Goal: Information Seeking & Learning: Learn about a topic

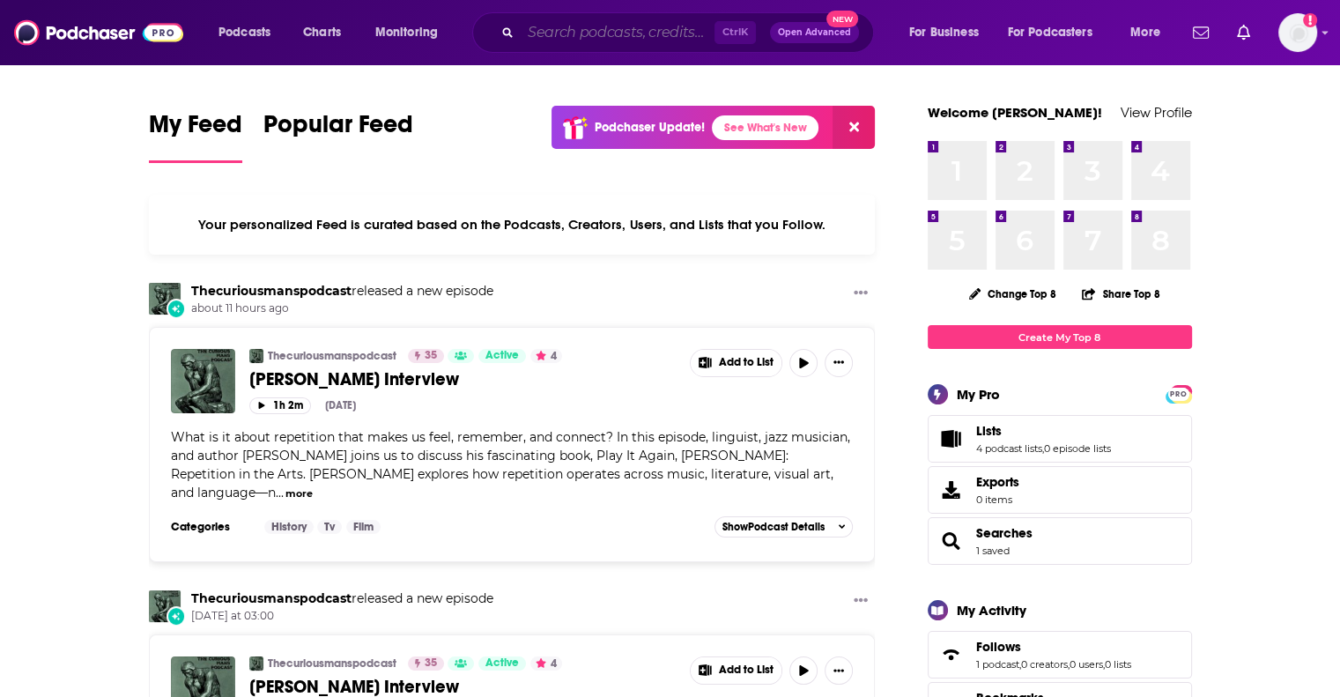
click at [570, 41] on input "Search podcasts, credits, & more..." at bounding box center [618, 32] width 194 height 28
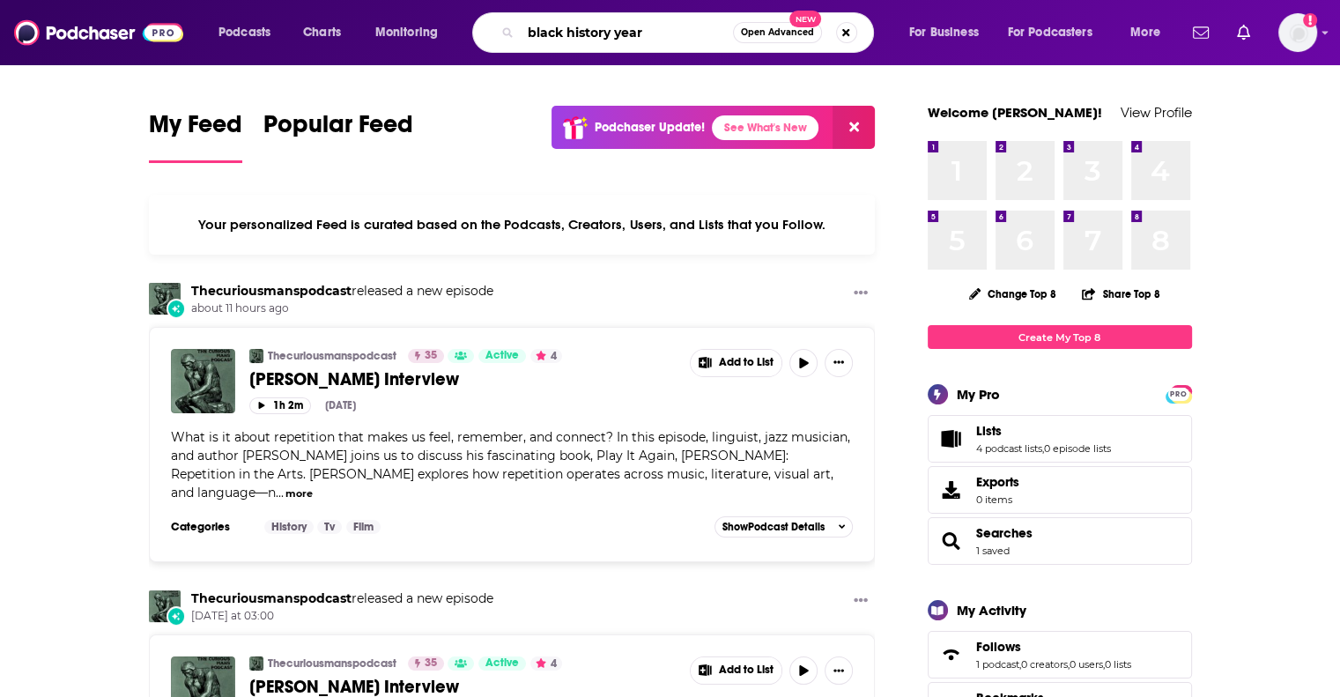
type input "black history year"
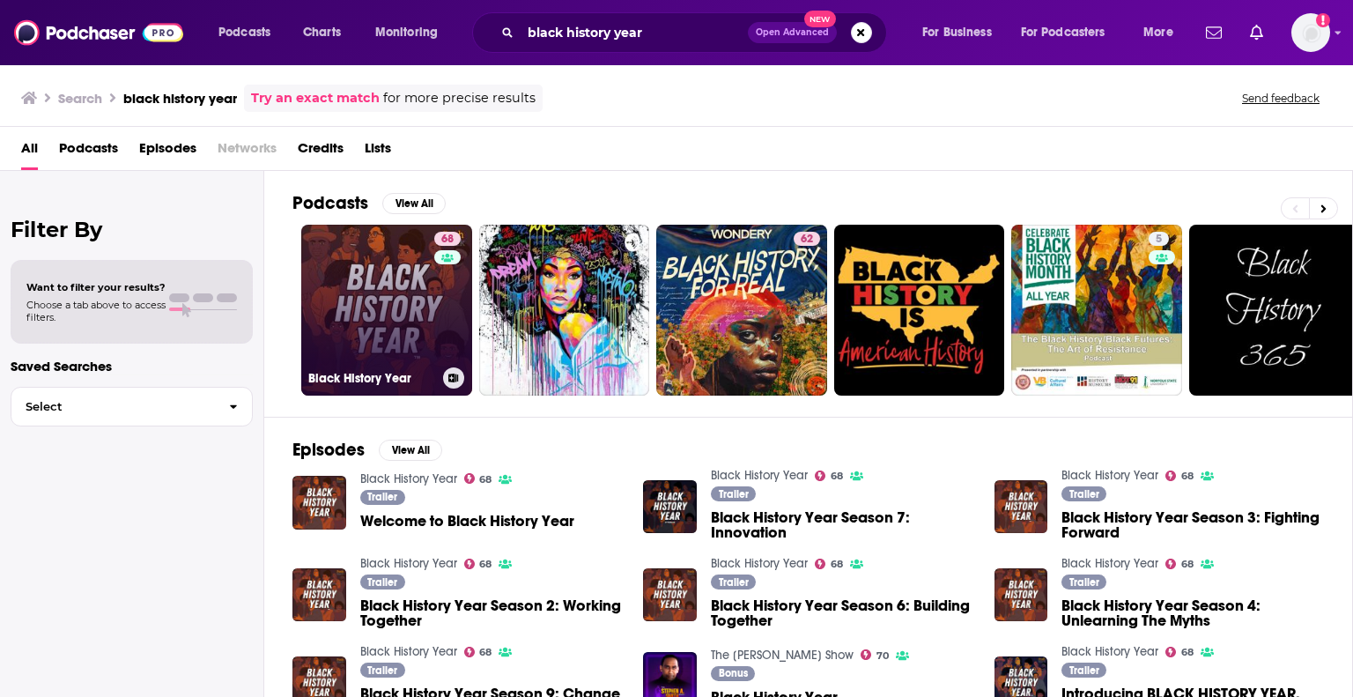
click at [366, 255] on link "68 Black History Year" at bounding box center [386, 310] width 171 height 171
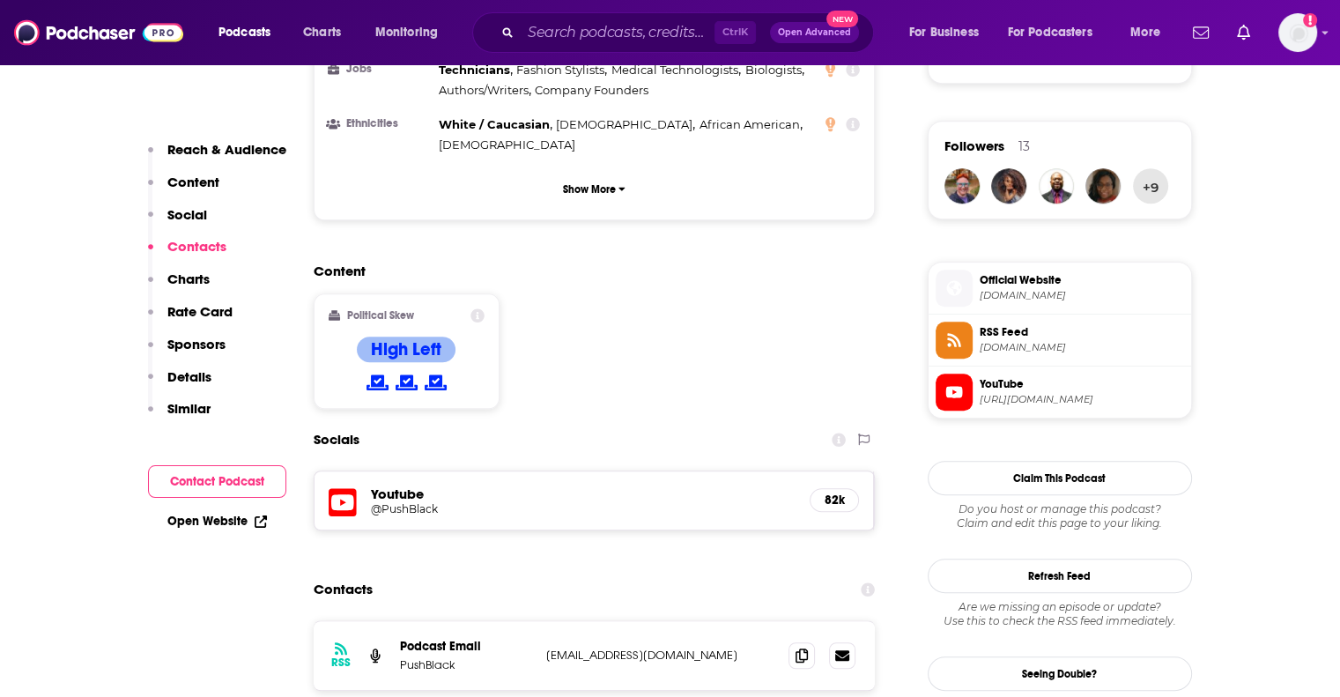
scroll to position [1497, 0]
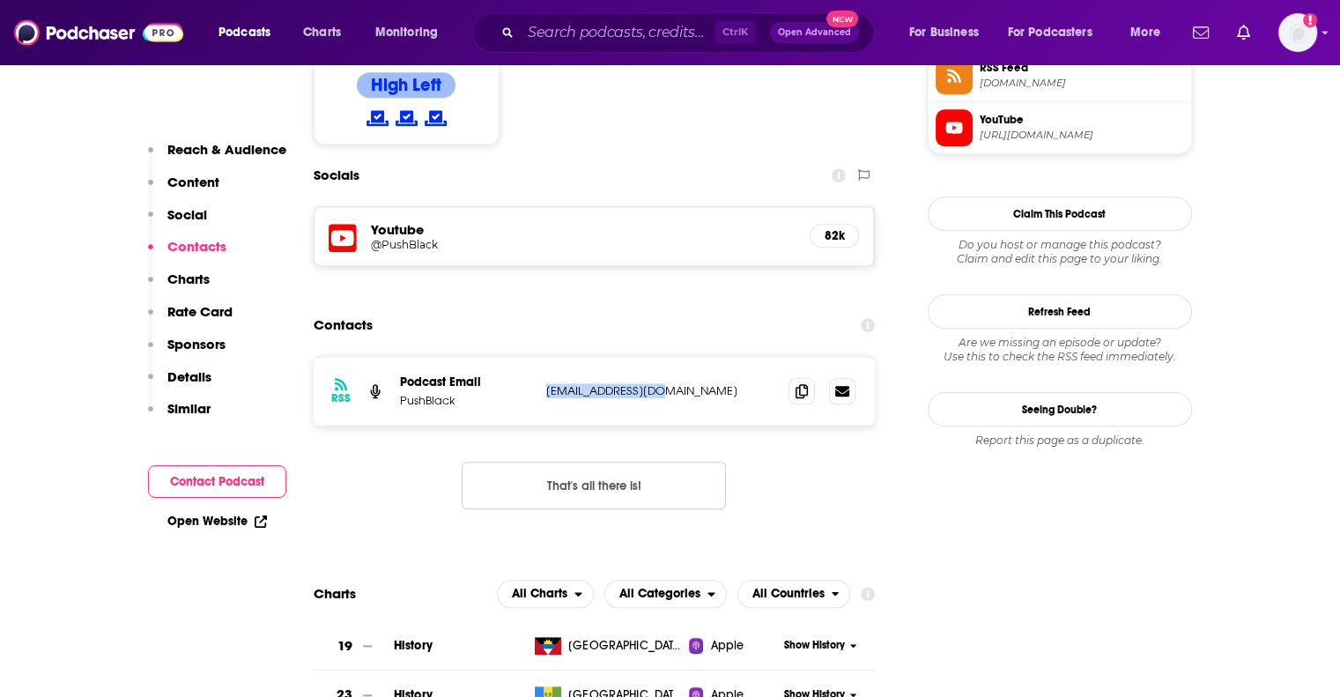
drag, startPoint x: 667, startPoint y: 277, endPoint x: 545, endPoint y: 287, distance: 121.9
click at [546, 383] on p "info@pushblack.org" at bounding box center [660, 390] width 229 height 15
copy p "info@pushblack.org"
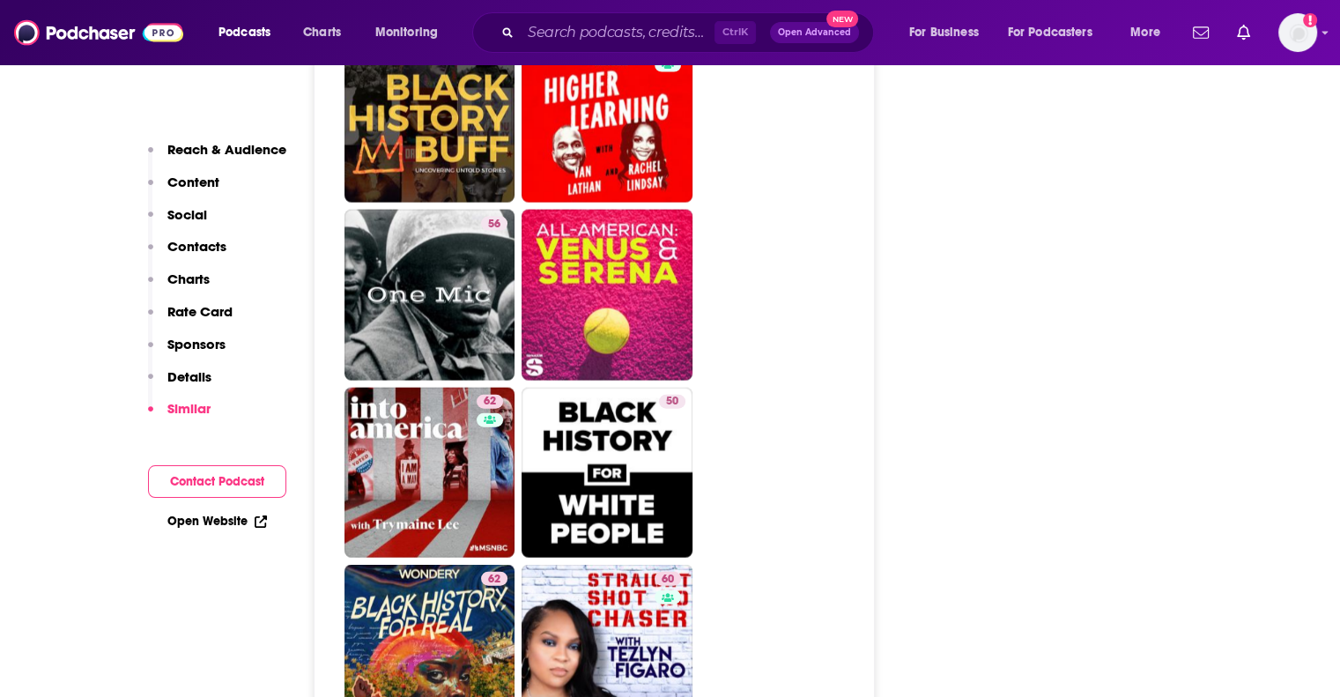
scroll to position [4058, 0]
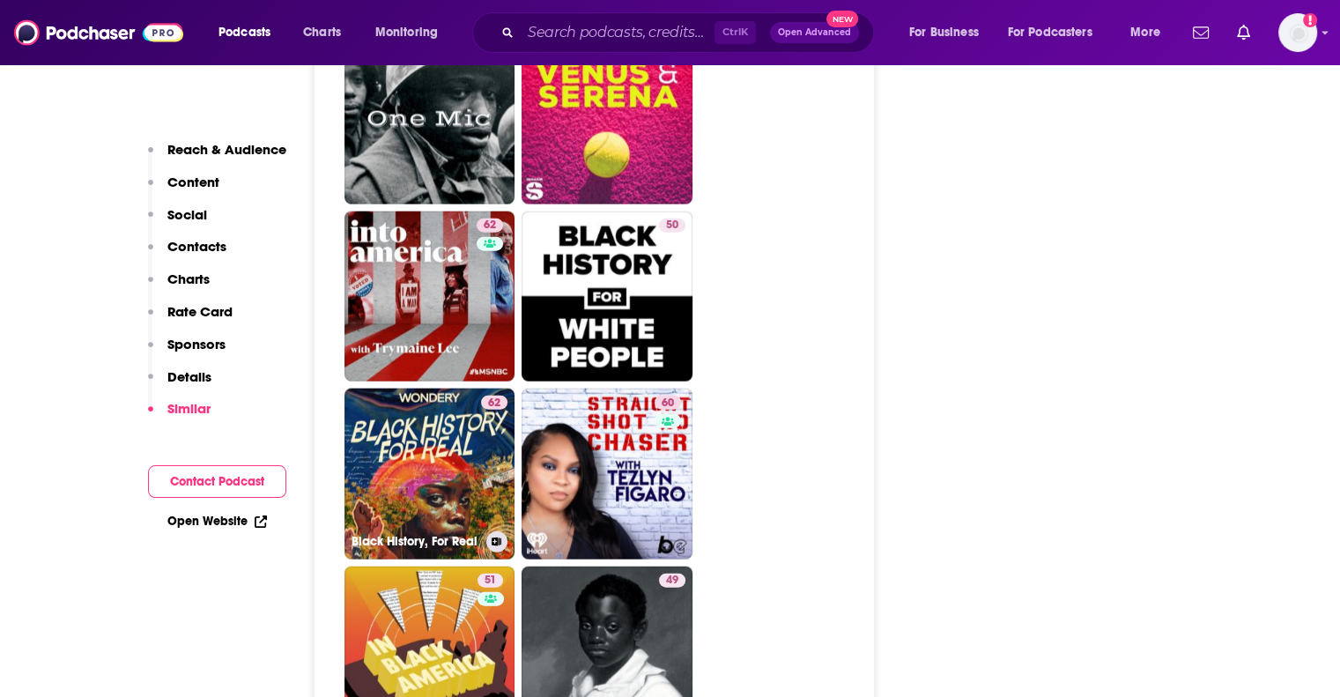
drag, startPoint x: 454, startPoint y: 314, endPoint x: 941, endPoint y: 347, distance: 487.3
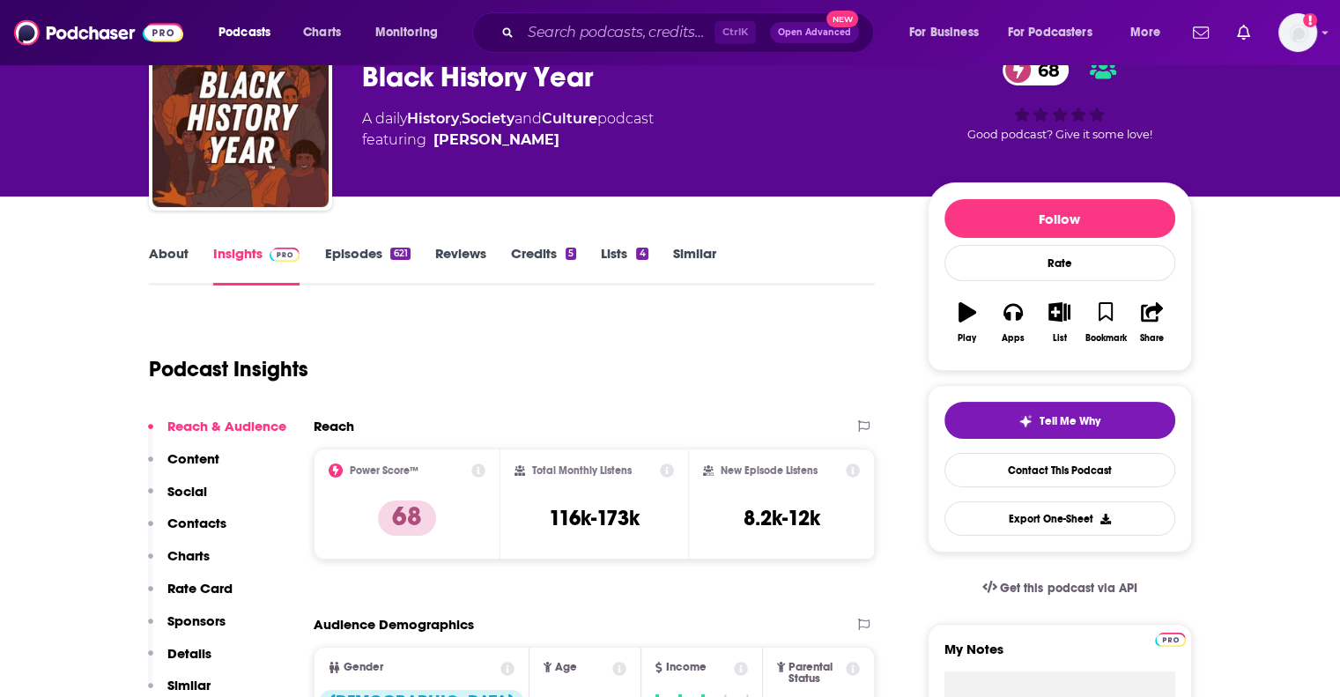
scroll to position [0, 0]
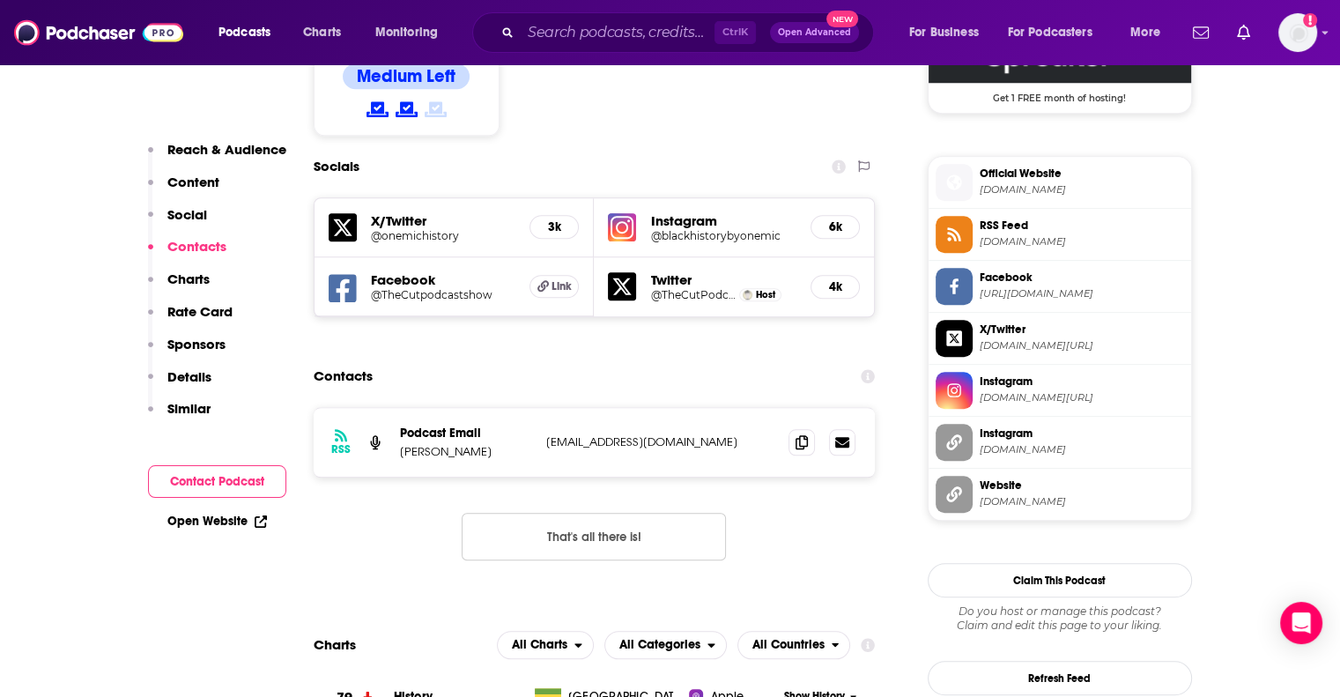
scroll to position [1499, 0]
click at [809, 429] on span at bounding box center [801, 442] width 26 height 26
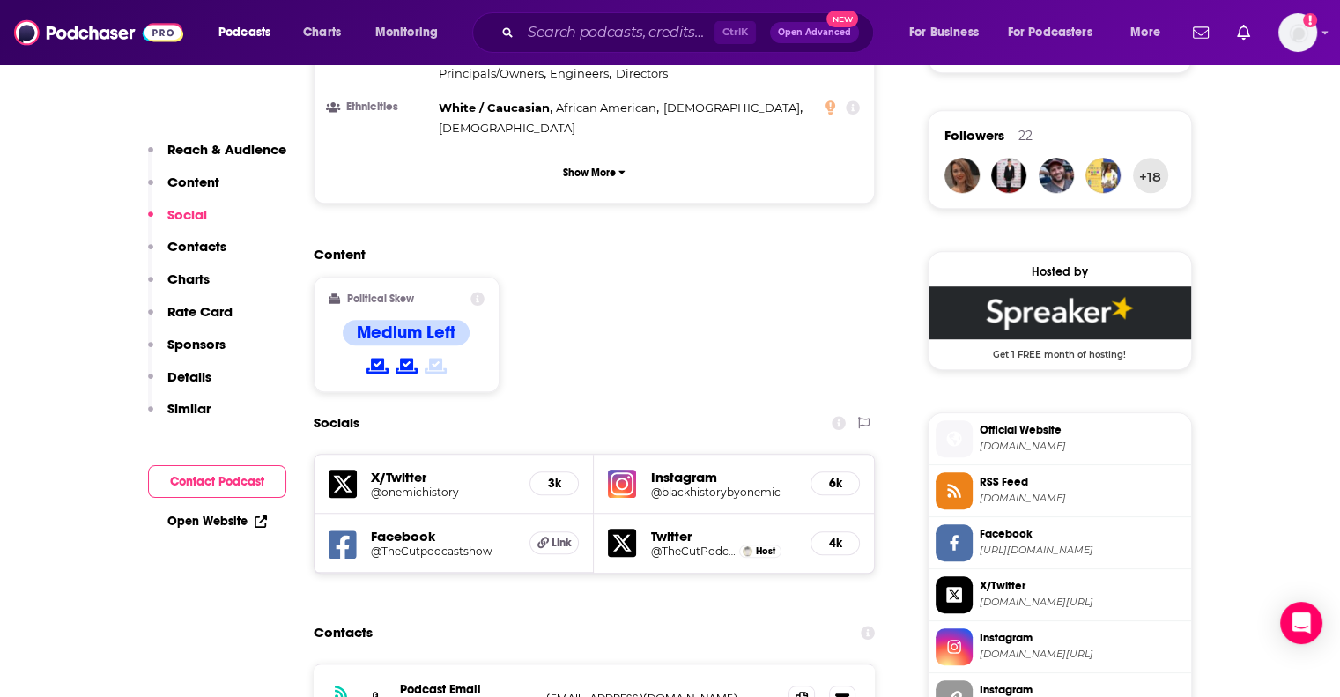
scroll to position [1244, 0]
drag, startPoint x: 664, startPoint y: 426, endPoint x: 664, endPoint y: 448, distance: 22.0
click at [664, 528] on div "Twitter @TheCutPodcast1 Host" at bounding box center [723, 543] width 146 height 31
click at [664, 544] on h5 "@TheCutPodcast1" at bounding box center [692, 550] width 85 height 13
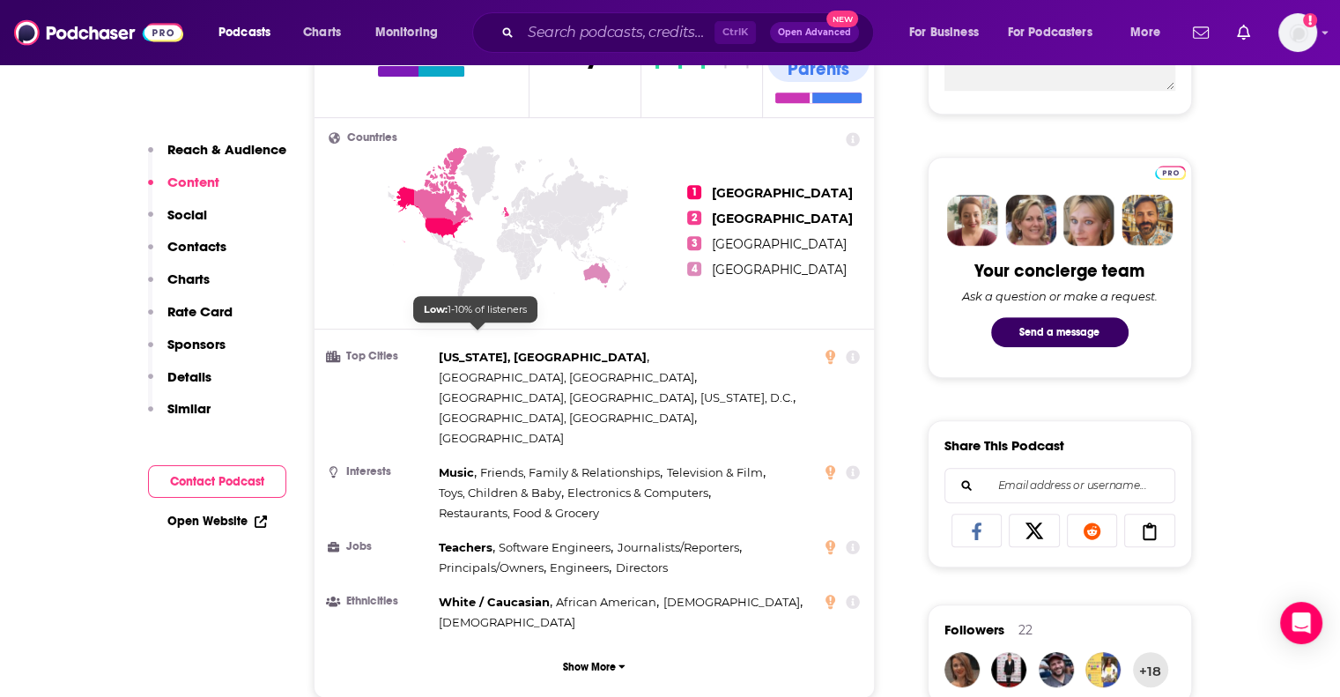
scroll to position [0, 0]
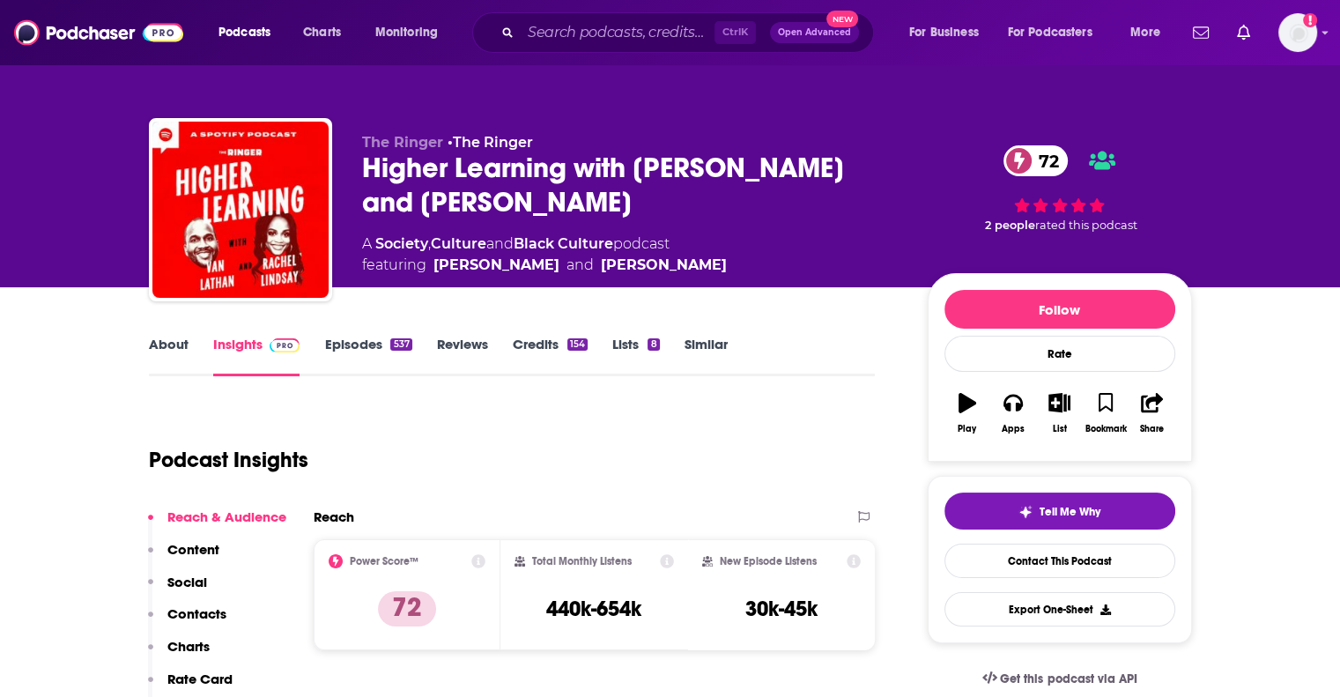
click at [497, 158] on div "Higher Learning with Van Lathan and Rachel Lindsay 72" at bounding box center [630, 185] width 537 height 69
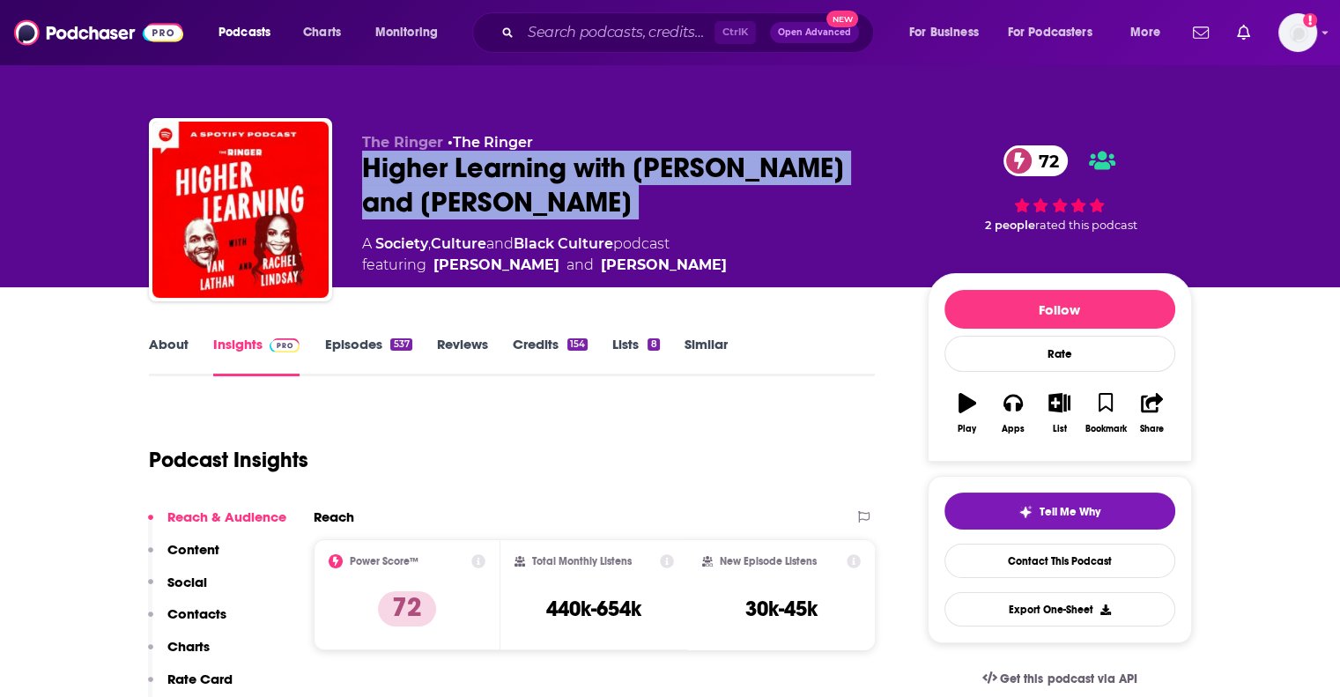
click at [497, 158] on div "Higher Learning with Van Lathan and Rachel Lindsay 72" at bounding box center [630, 185] width 537 height 69
copy div "Higher Learning with Van Lathan and Rachel Lindsay 72"
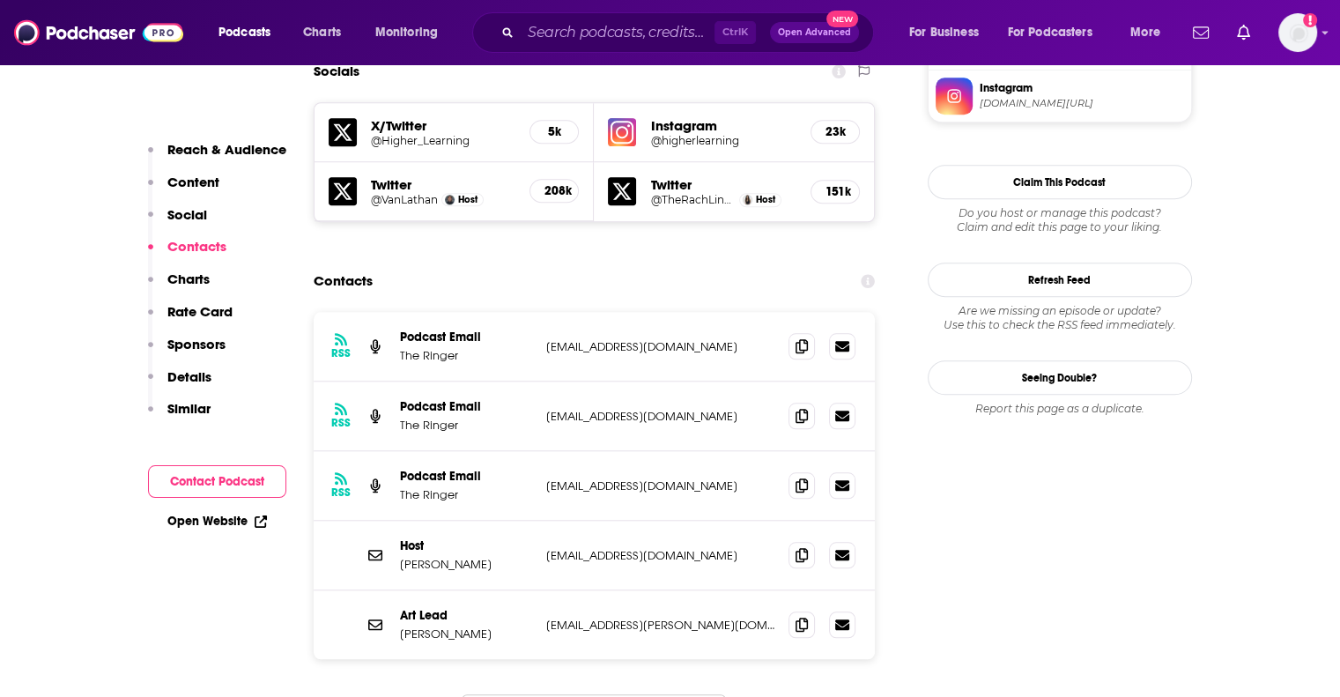
scroll to position [1582, 0]
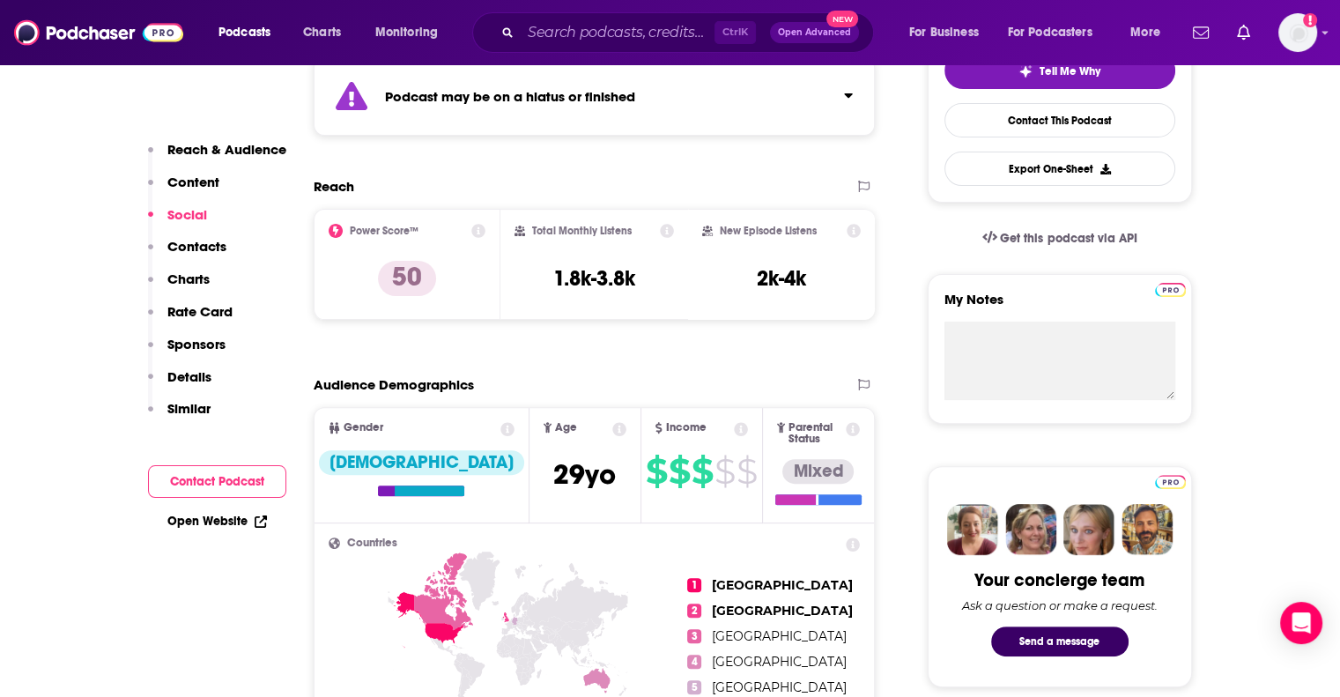
scroll to position [176, 0]
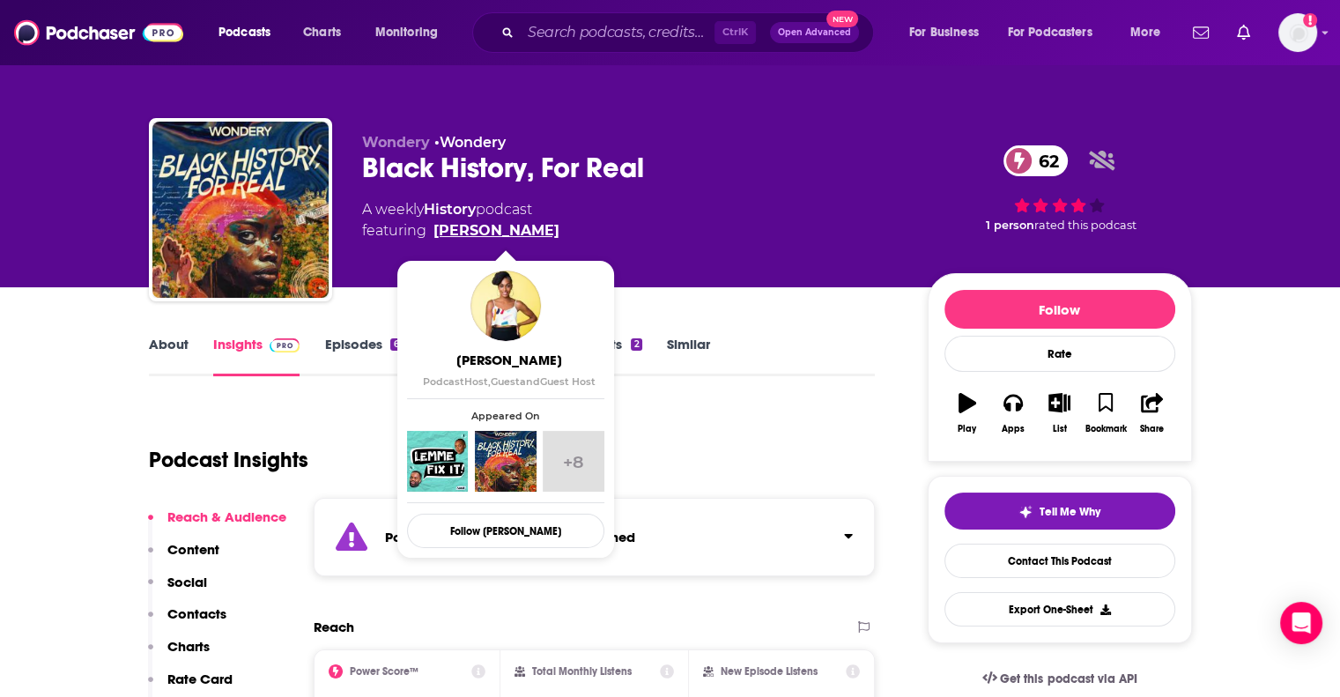
click at [548, 231] on link "Franchesca Ramsey" at bounding box center [496, 230] width 126 height 21
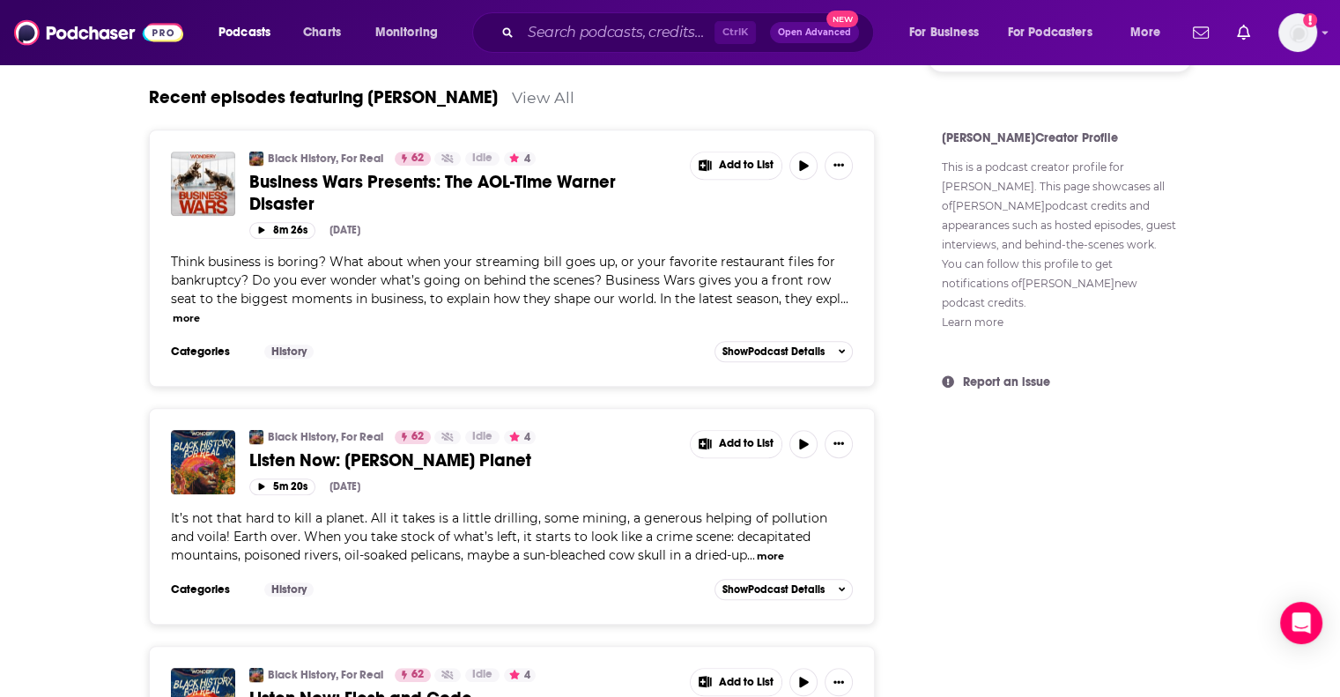
scroll to position [1225, 0]
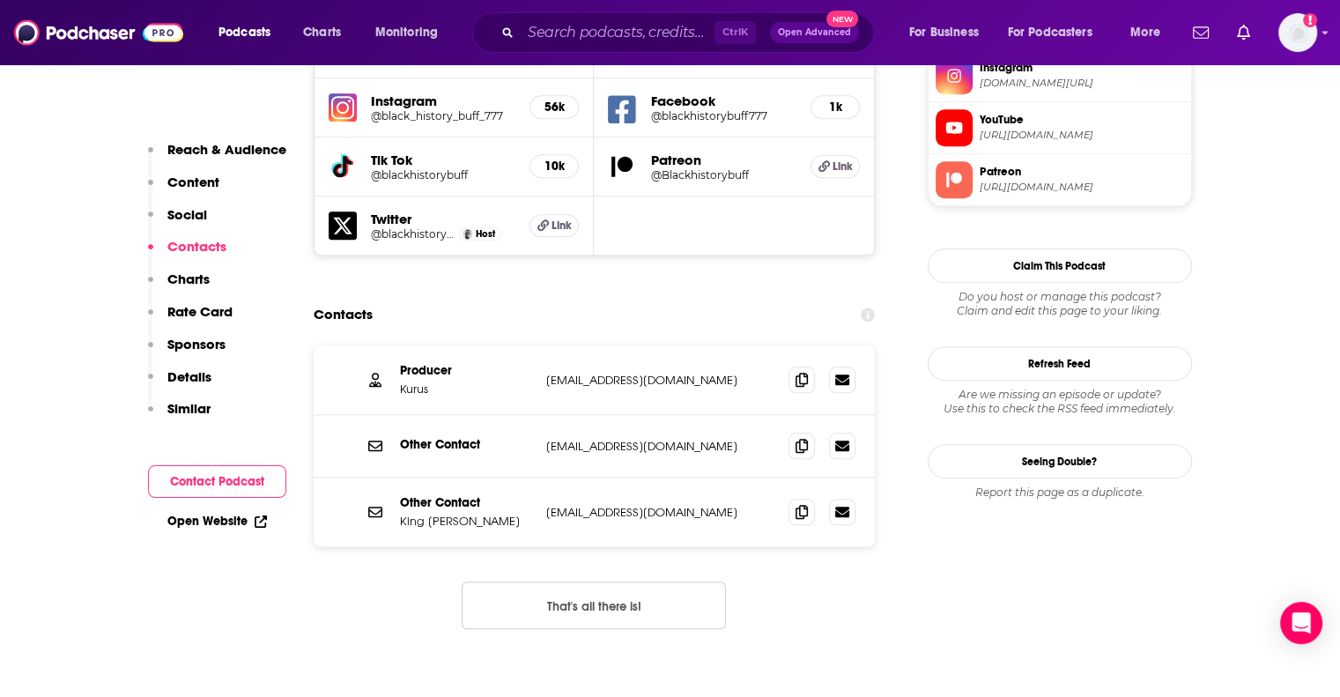
scroll to position [1729, 0]
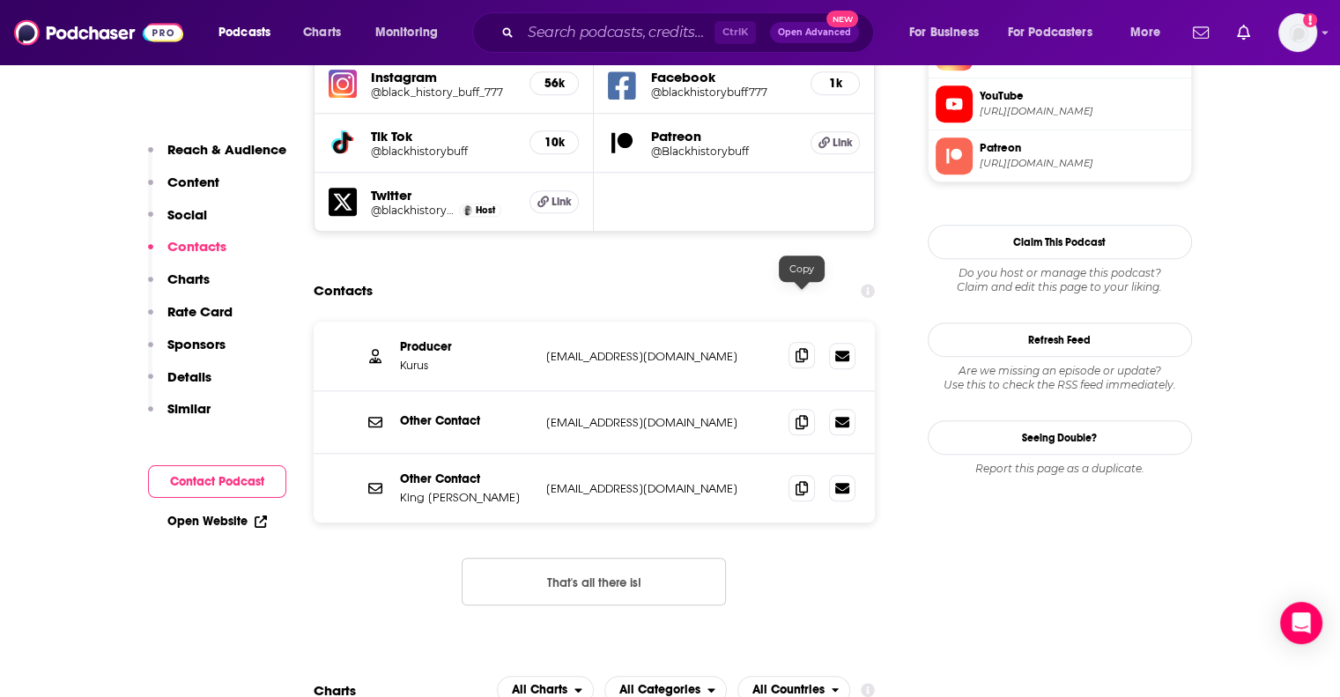
click at [798, 348] on icon at bounding box center [801, 355] width 12 height 14
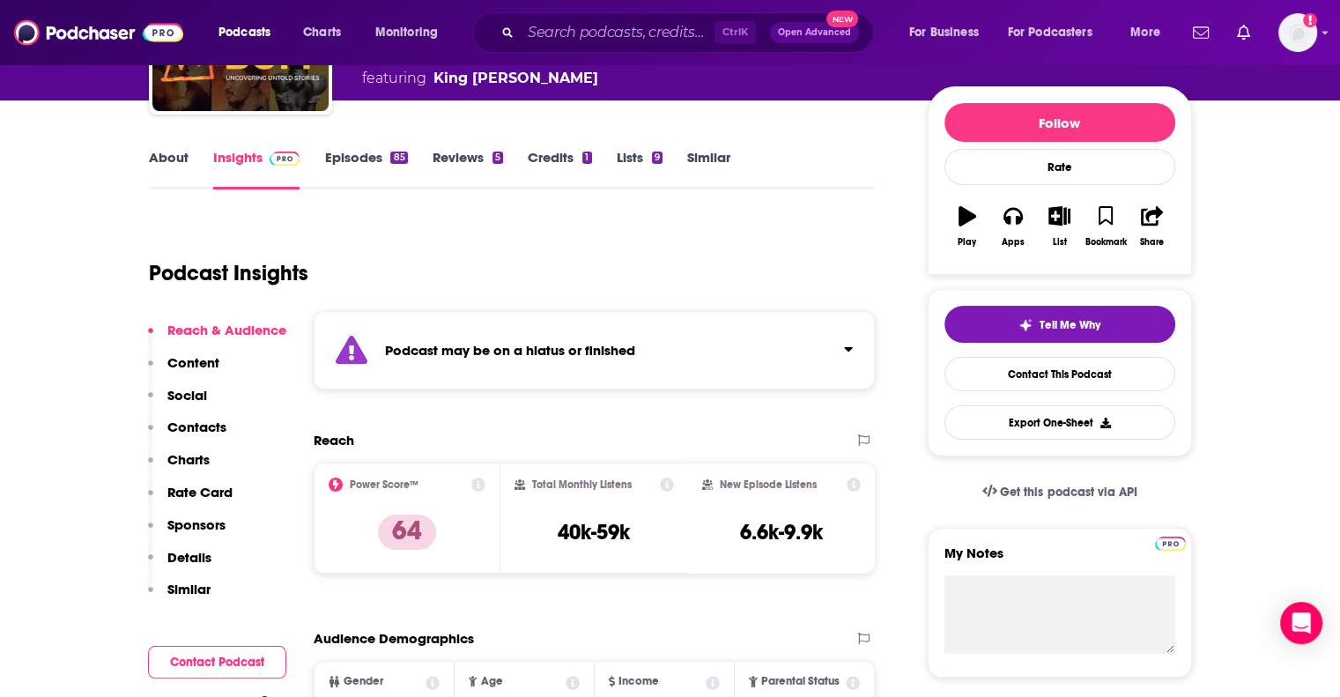
scroll to position [0, 0]
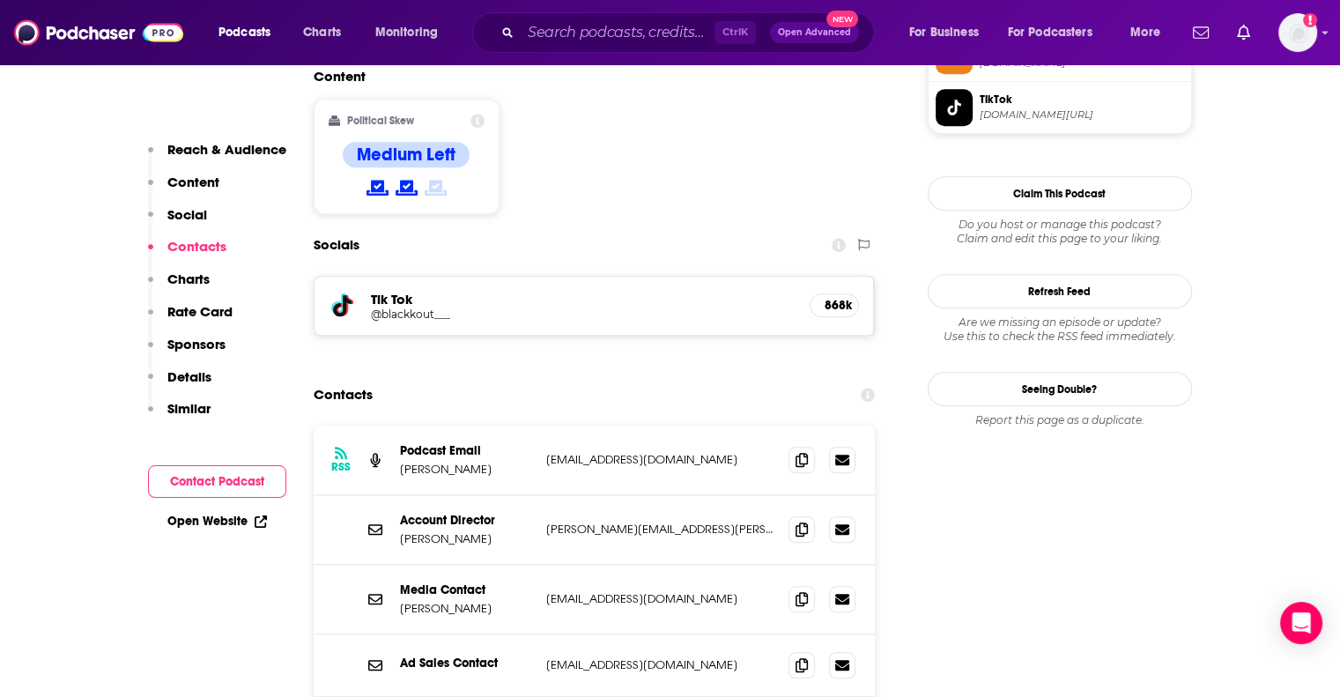
scroll to position [1693, 0]
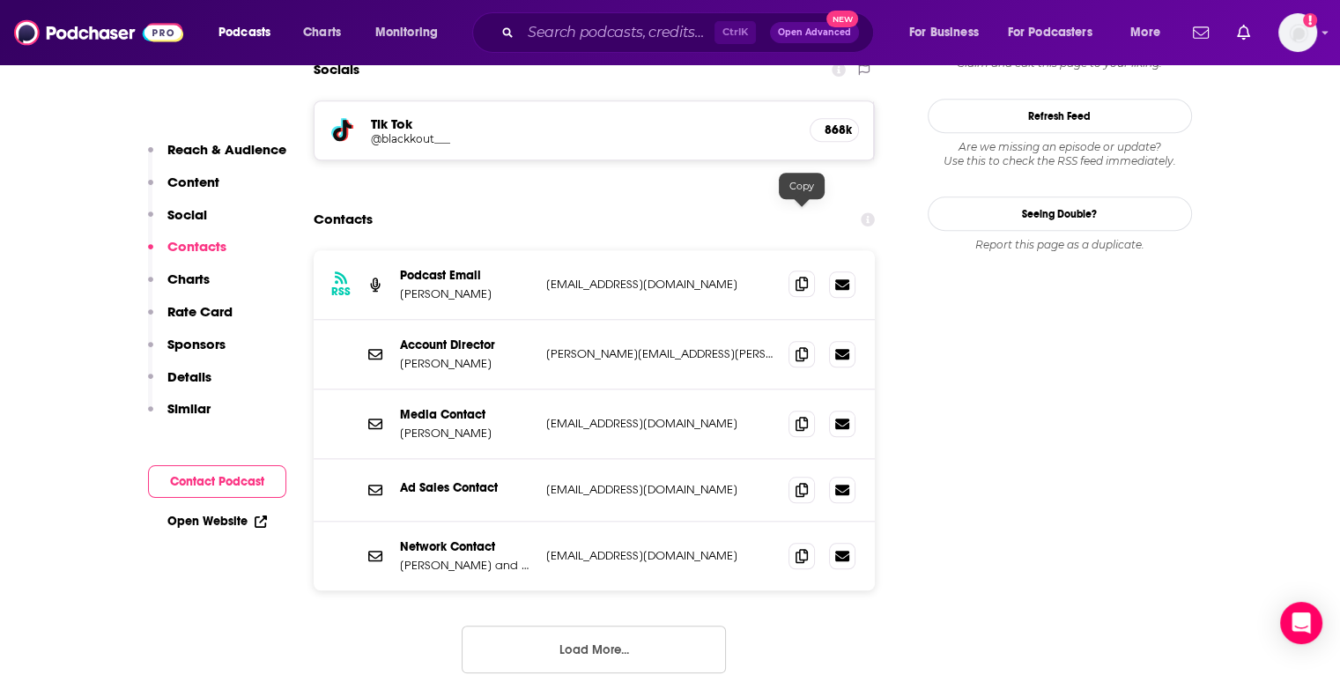
click at [801, 277] on icon at bounding box center [801, 284] width 12 height 14
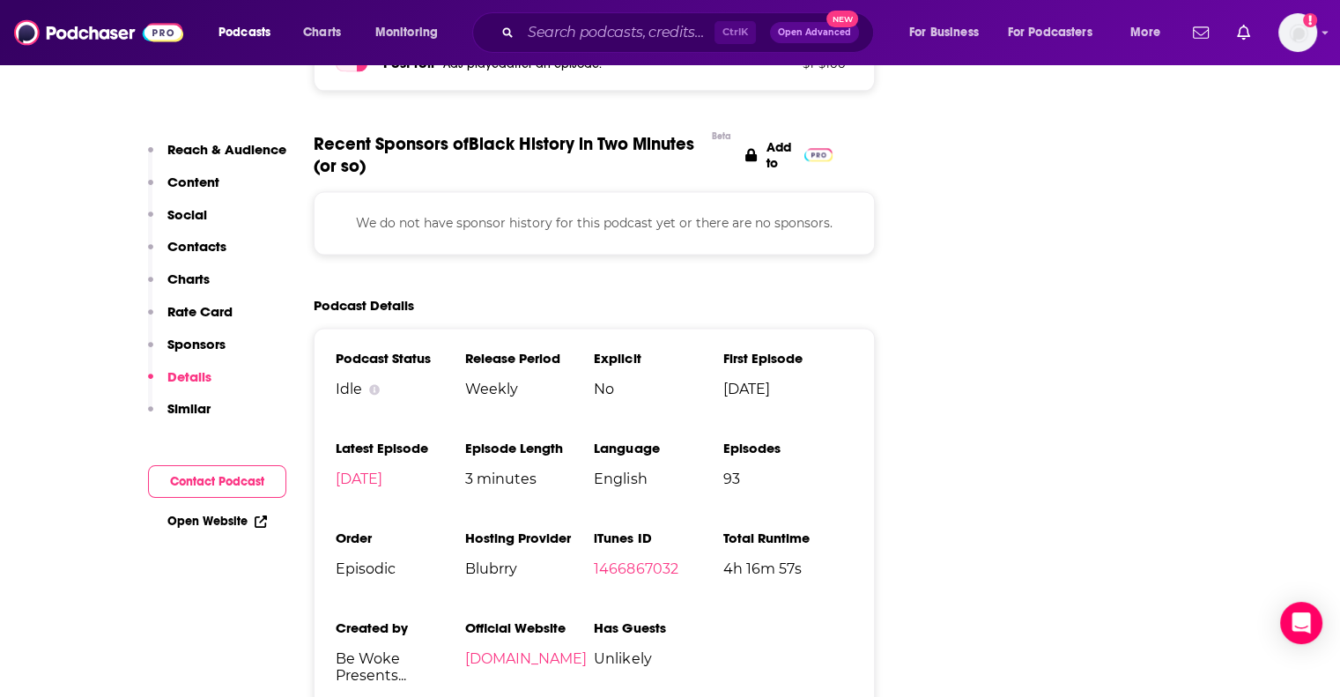
scroll to position [2369, 0]
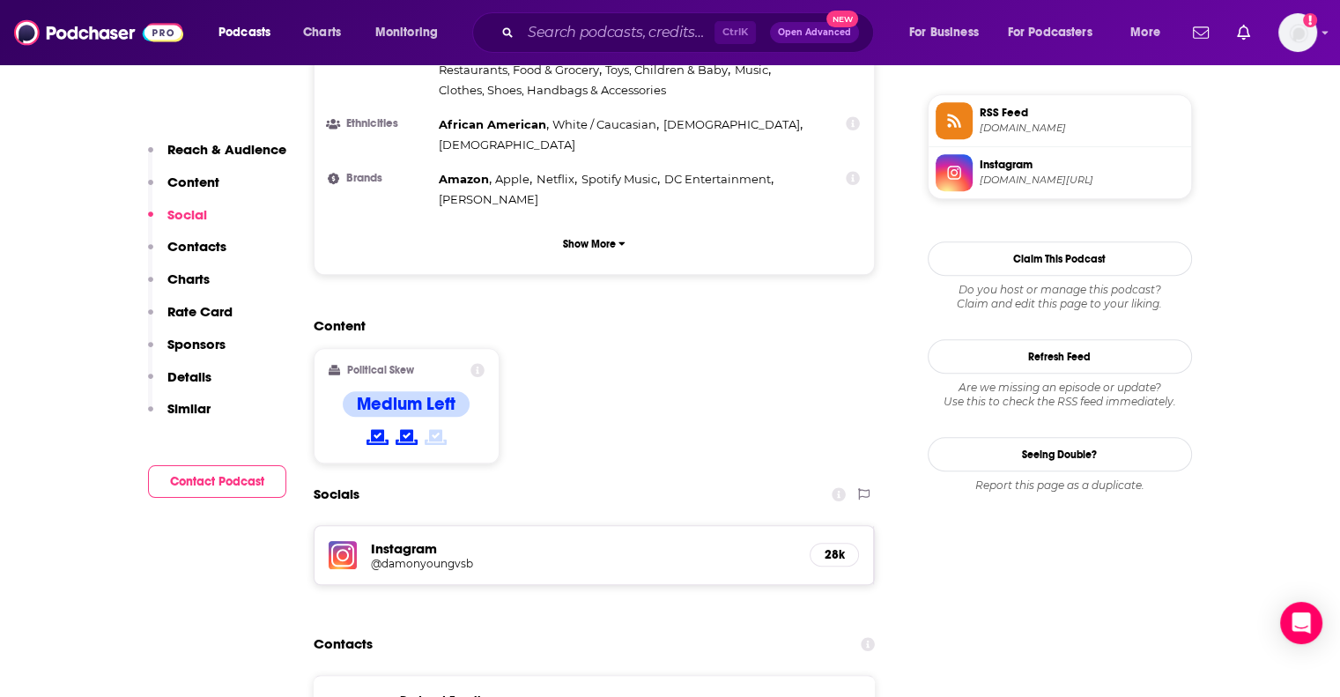
scroll to position [1392, 0]
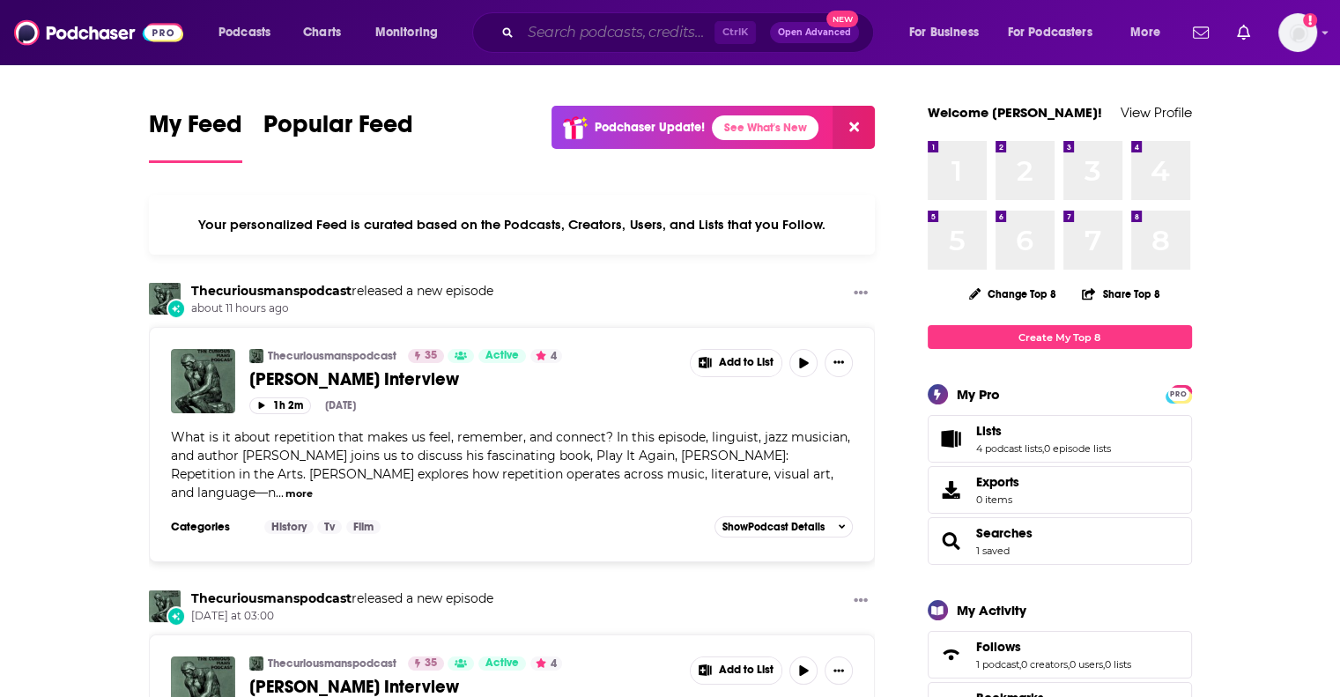
click at [575, 36] on input "Search podcasts, credits, & more..." at bounding box center [618, 32] width 194 height 28
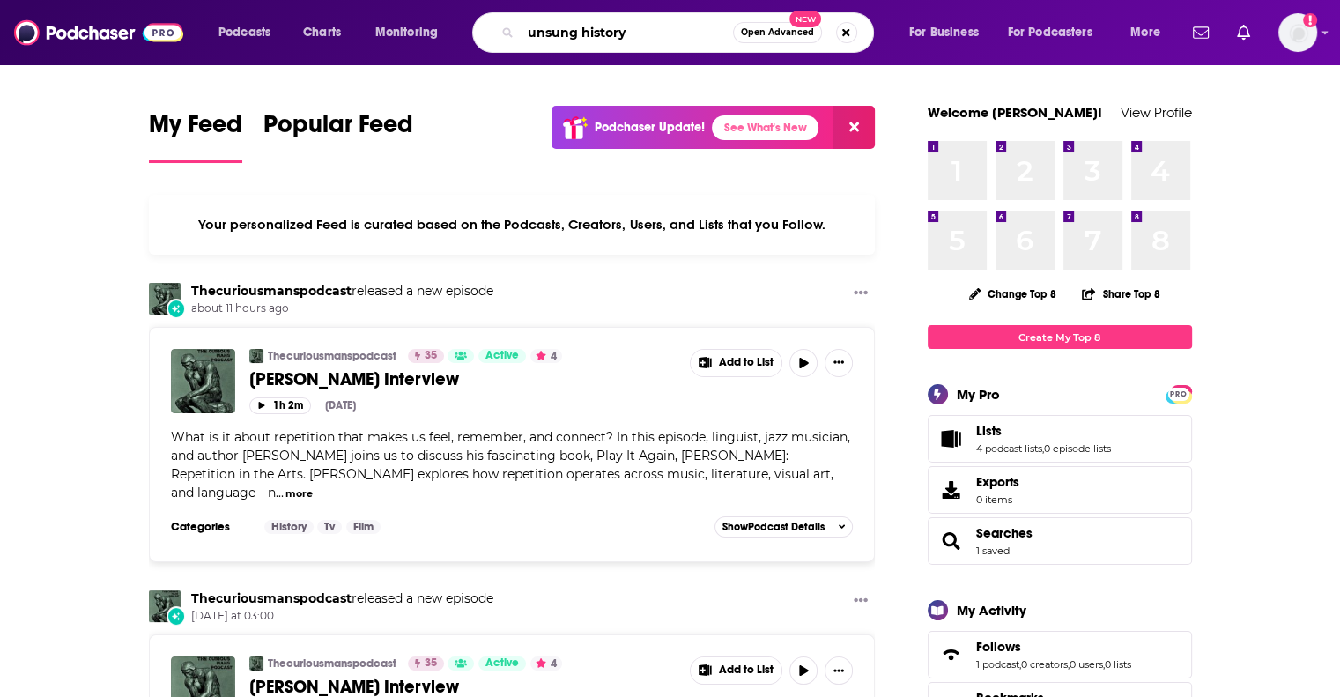
type input "unsung history"
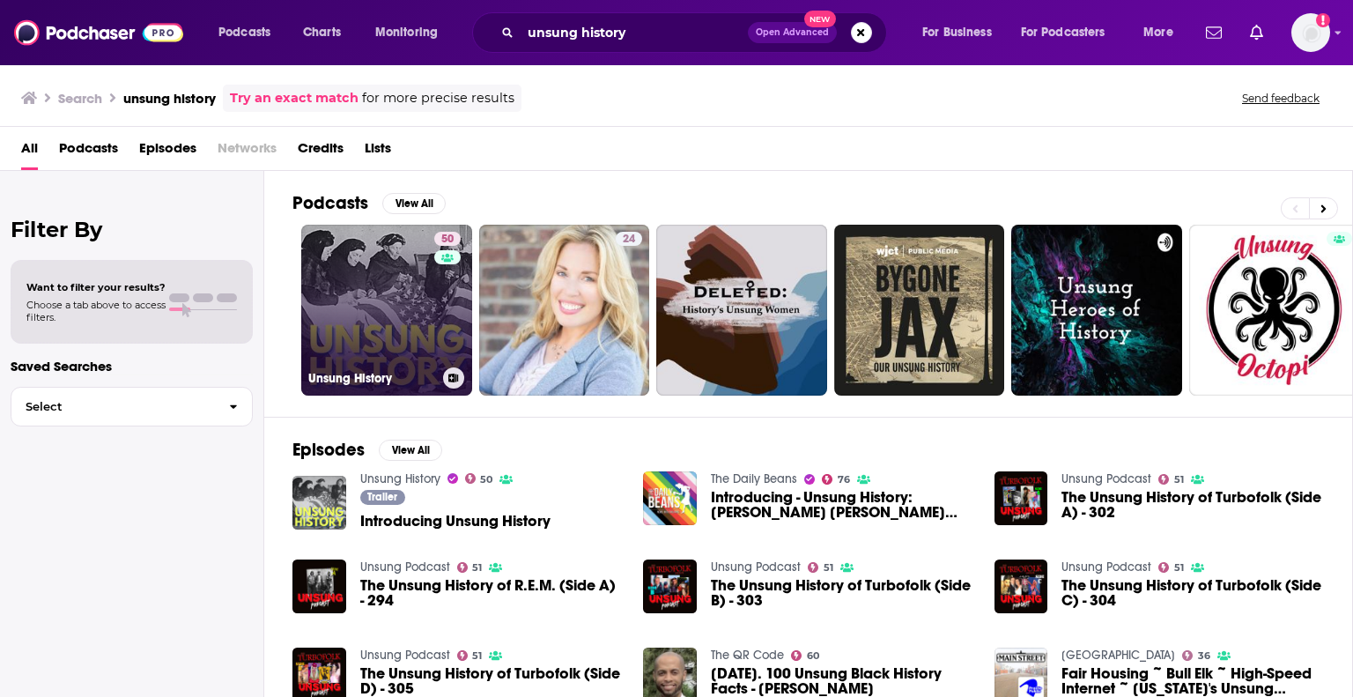
click at [352, 294] on link "50 Unsung History" at bounding box center [386, 310] width 171 height 171
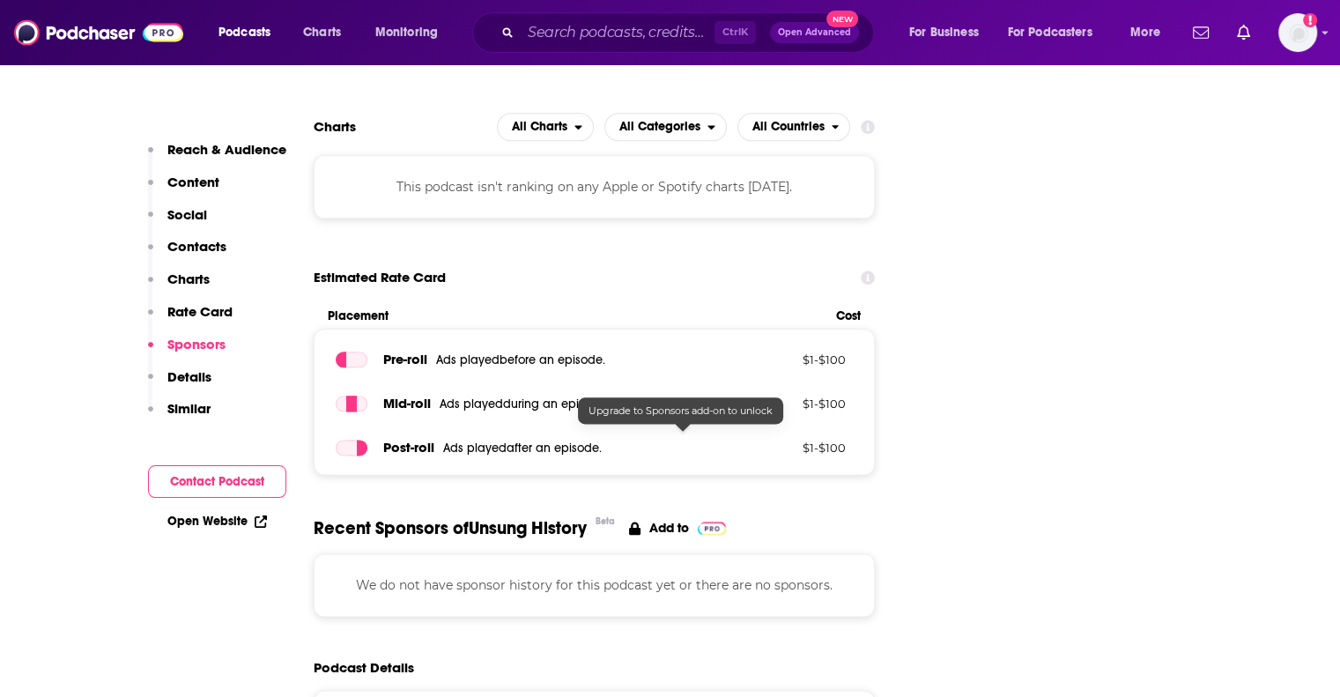
scroll to position [1673, 0]
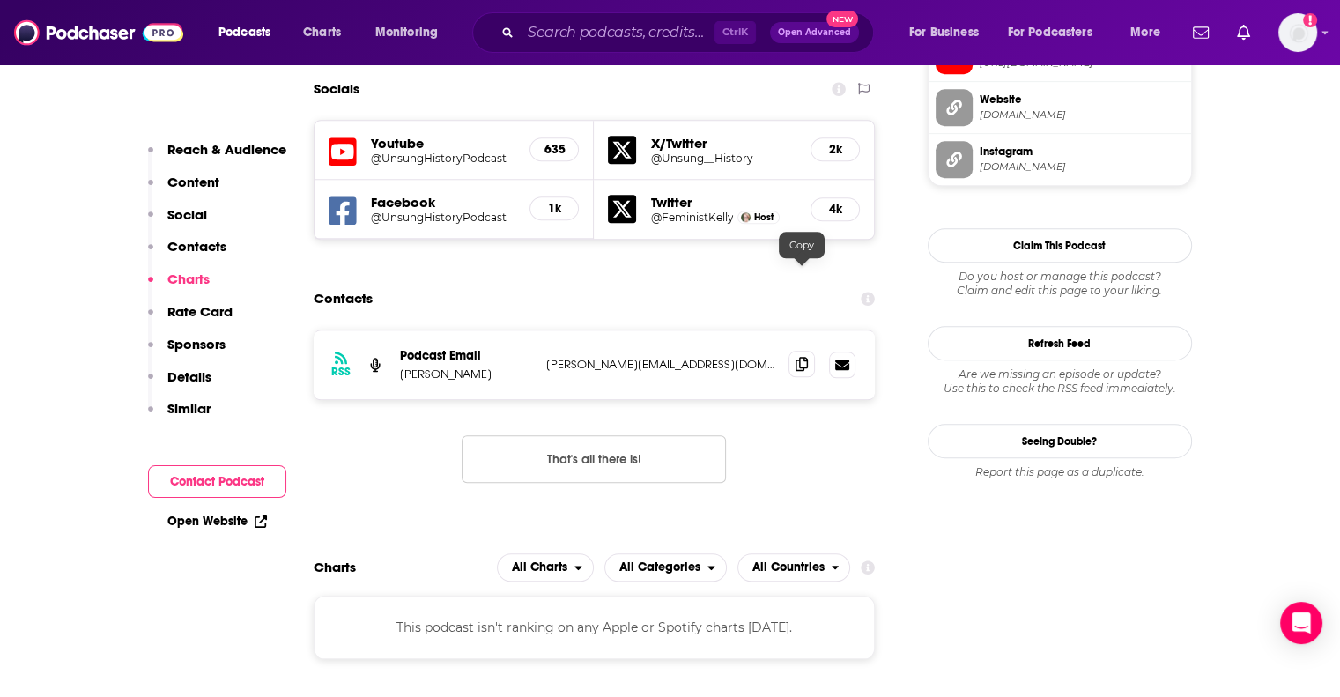
click at [796, 357] on icon at bounding box center [801, 364] width 12 height 14
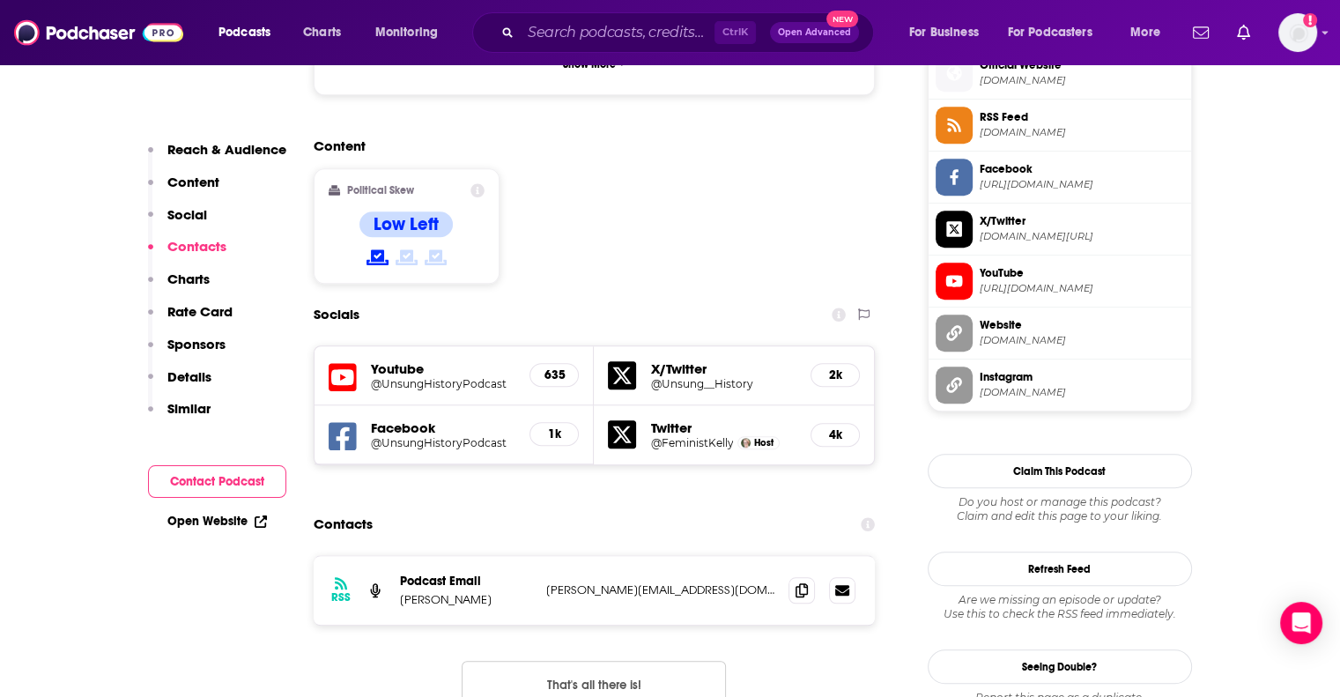
scroll to position [1448, 0]
click at [653, 30] on input "Search podcasts, credits, & more..." at bounding box center [618, 32] width 194 height 28
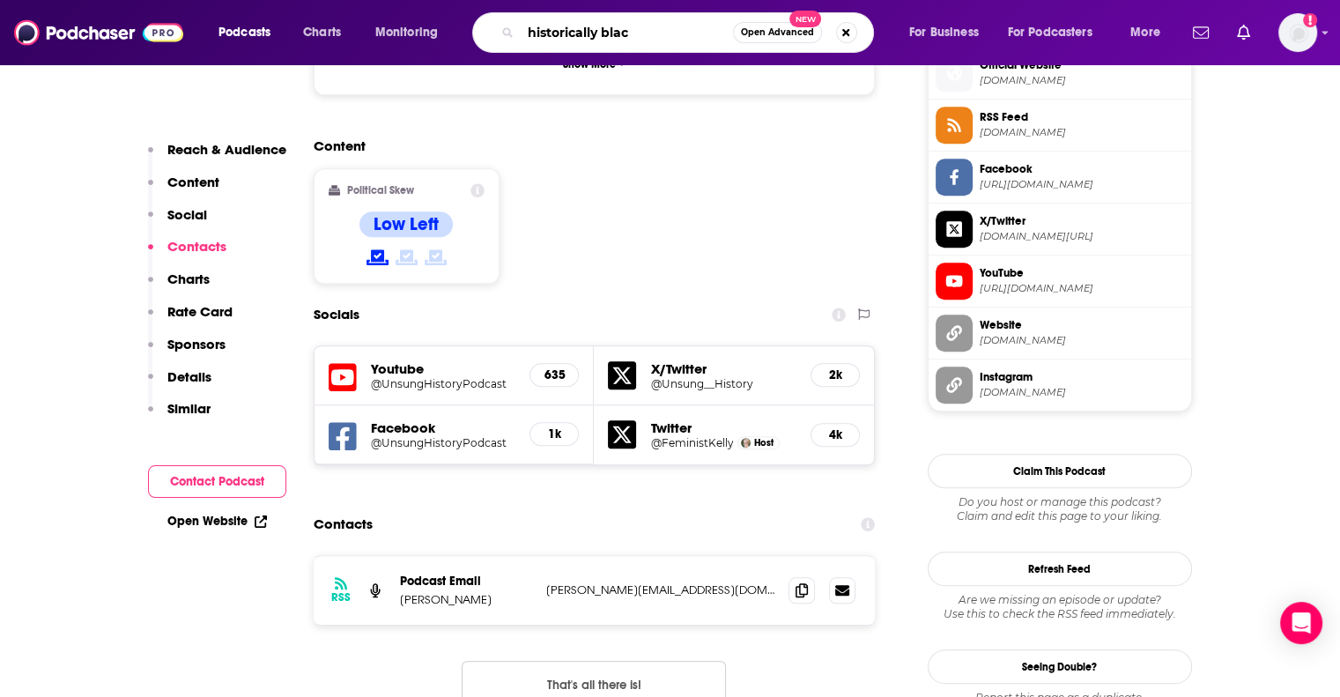
type input "historically black"
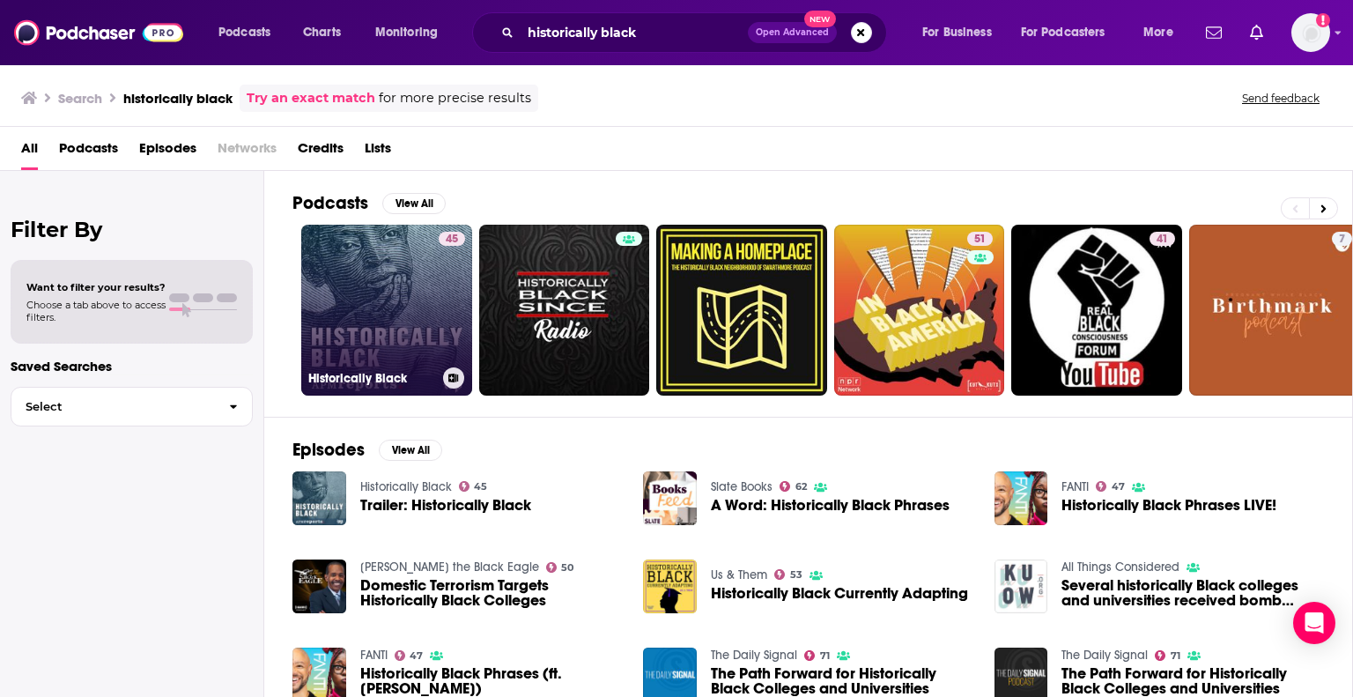
click at [382, 255] on link "45 Historically Black" at bounding box center [386, 310] width 171 height 171
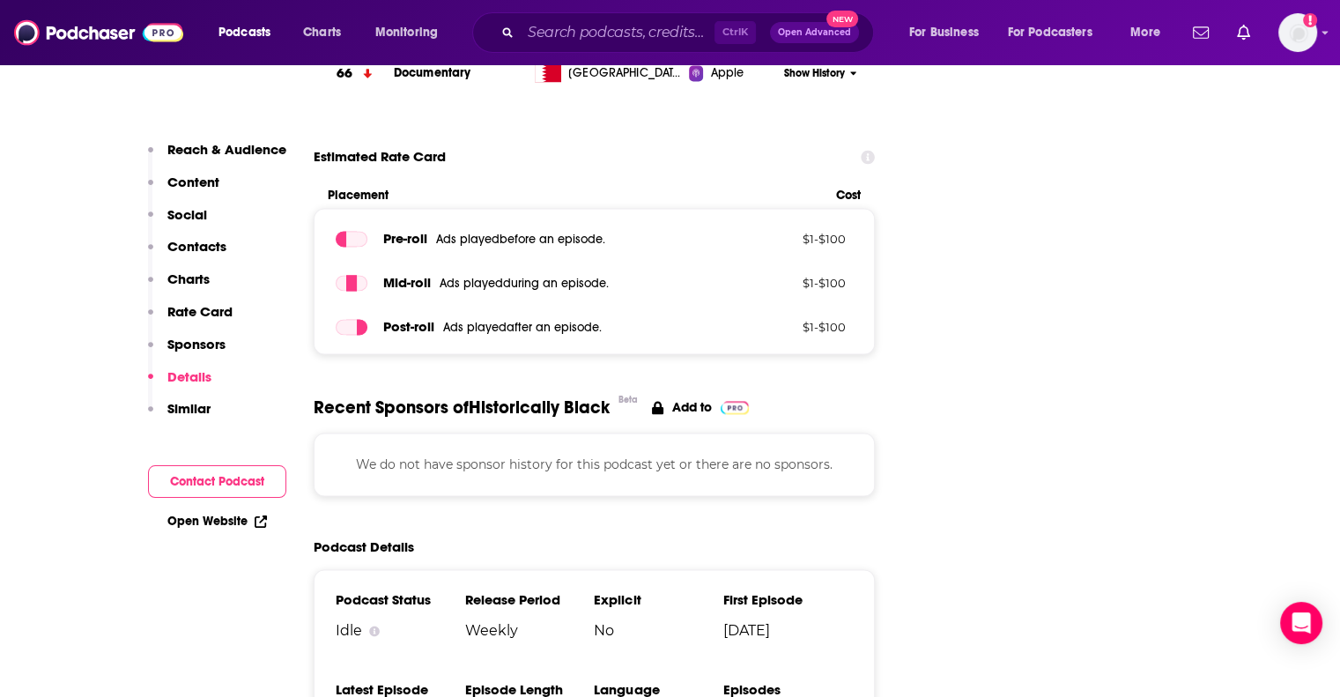
scroll to position [2937, 0]
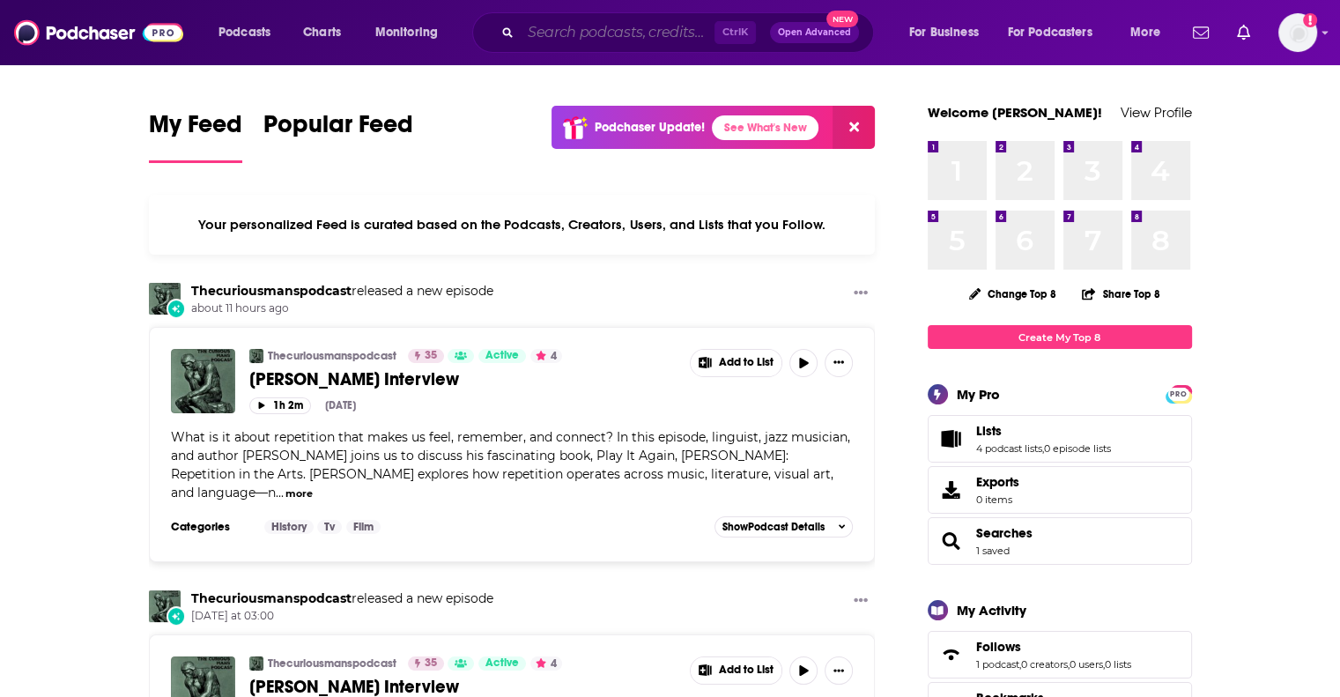
click at [595, 37] on input "Search podcasts, credits, & more..." at bounding box center [618, 32] width 194 height 28
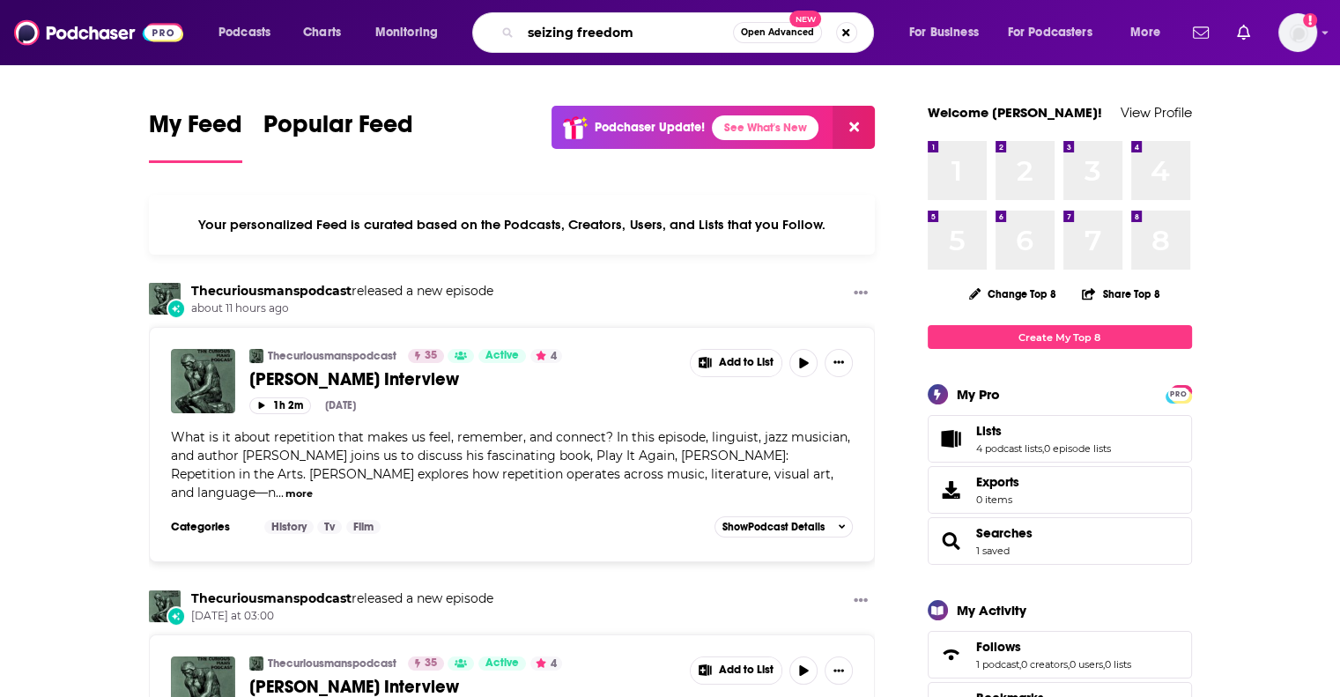
type input "seizing freedom"
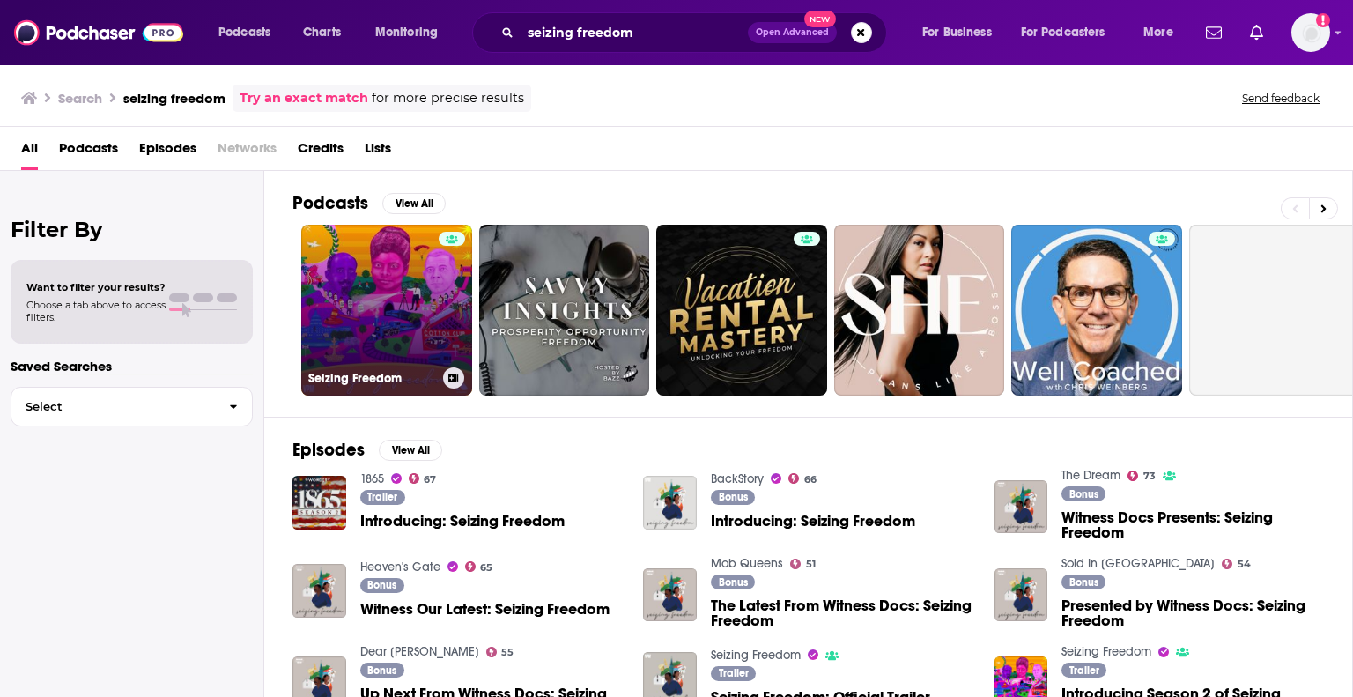
click at [407, 298] on link "Seizing Freedom" at bounding box center [386, 310] width 171 height 171
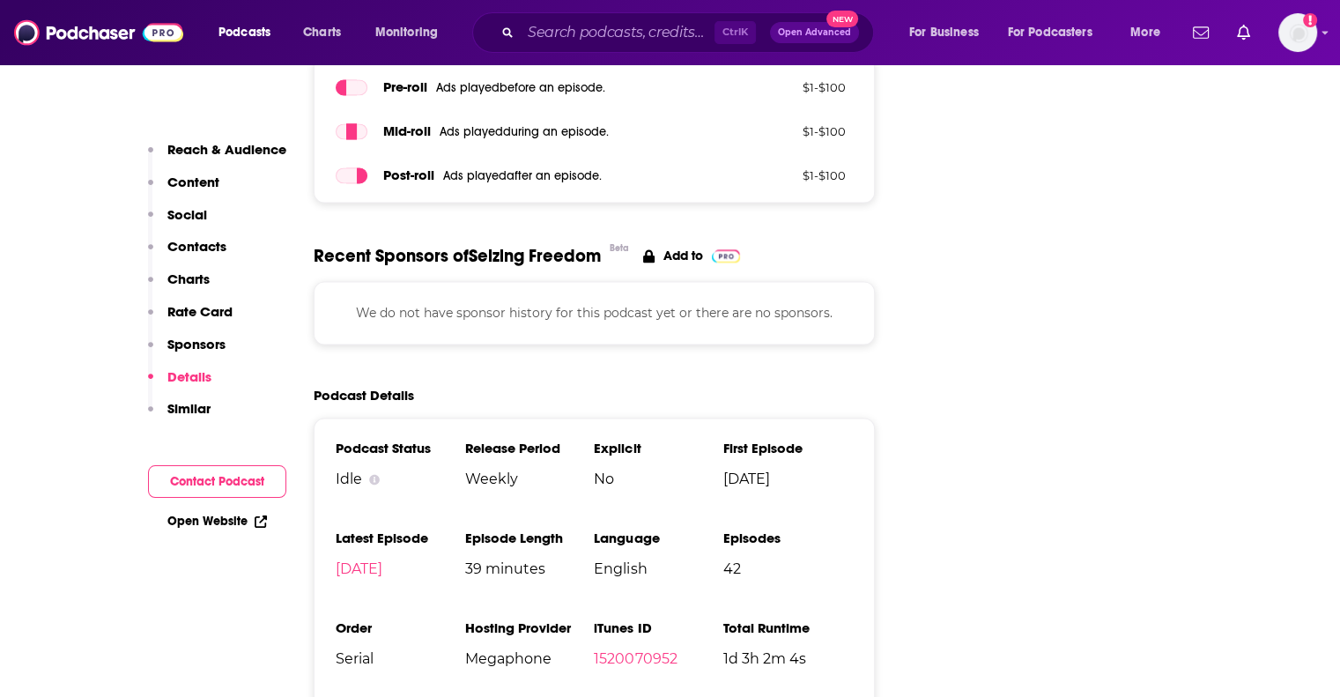
scroll to position [2561, 0]
